Goal: Information Seeking & Learning: Learn about a topic

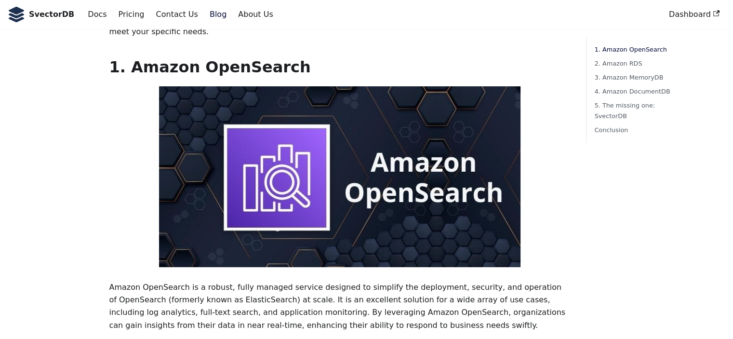
scroll to position [255, 0]
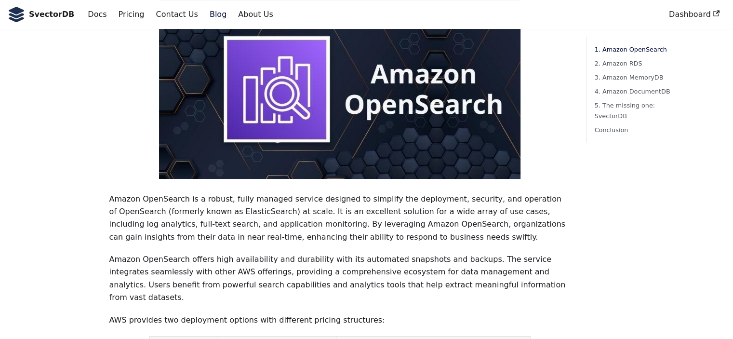
click at [347, 198] on p "Amazon OpenSearch is a robust, fully managed service designed to simplify the d…" at bounding box center [340, 218] width 462 height 51
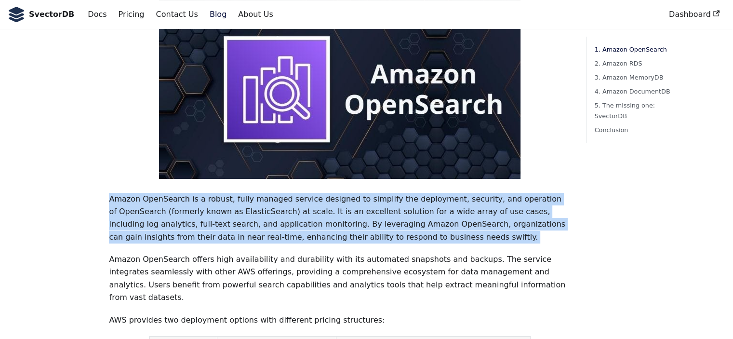
click at [347, 198] on p "Amazon OpenSearch is a robust, fully managed service designed to simplify the d…" at bounding box center [340, 218] width 462 height 51
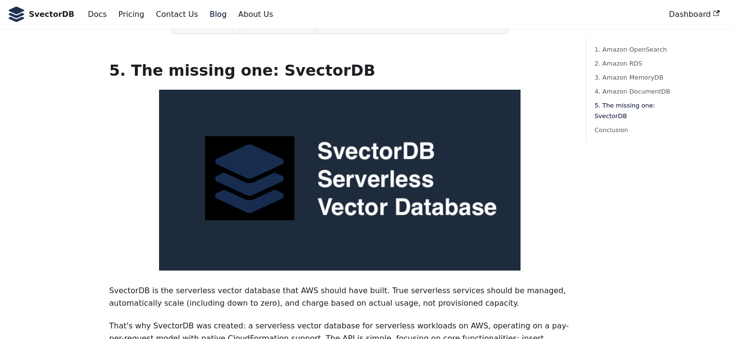
scroll to position [2323, 0]
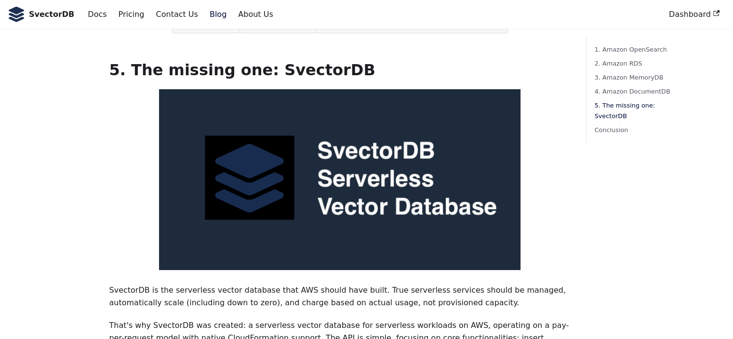
click at [374, 284] on p "SvectorDB is the serverless vector database that AWS should have built. True se…" at bounding box center [340, 297] width 462 height 26
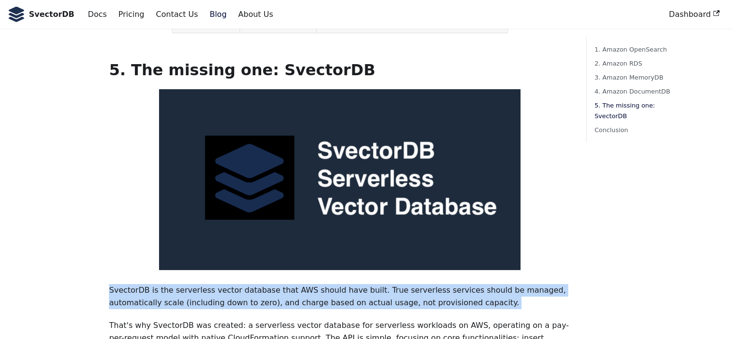
click at [374, 284] on p "SvectorDB is the serverless vector database that AWS should have built. True se…" at bounding box center [340, 297] width 462 height 26
click at [515, 284] on p "SvectorDB is the serverless vector database that AWS should have built. True se…" at bounding box center [340, 297] width 462 height 26
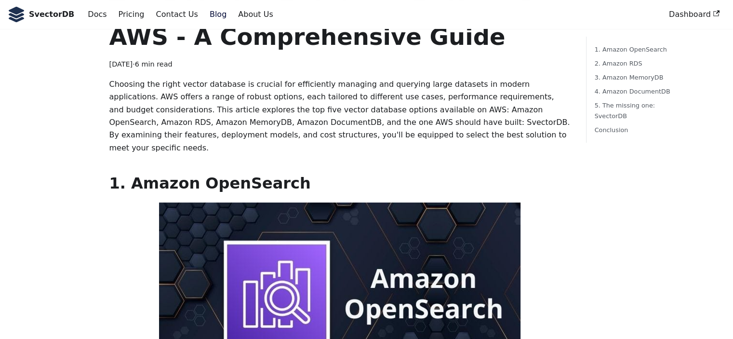
scroll to position [0, 0]
